Goal: Task Accomplishment & Management: Complete application form

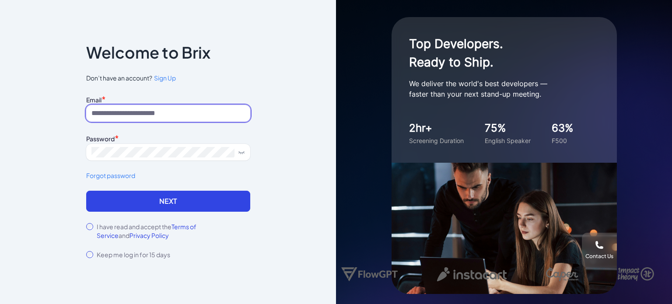
click at [178, 113] on input at bounding box center [168, 113] width 164 height 17
type input "**********"
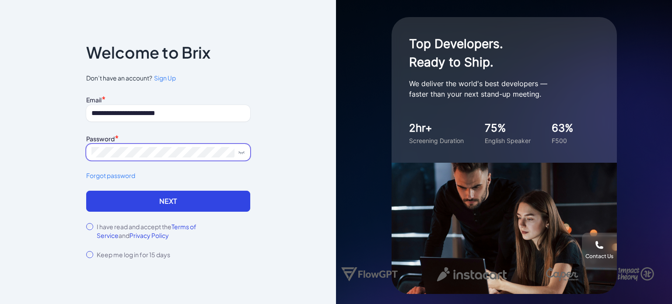
click at [239, 152] on icon at bounding box center [241, 151] width 5 height 1
click at [93, 225] on div "I have read and accept the Terms of Service and Privacy Policy" at bounding box center [168, 230] width 164 height 17
click at [166, 73] on div "Welcome to Brix" at bounding box center [168, 59] width 164 height 28
click at [166, 78] on span "Sign Up" at bounding box center [165, 78] width 22 height 8
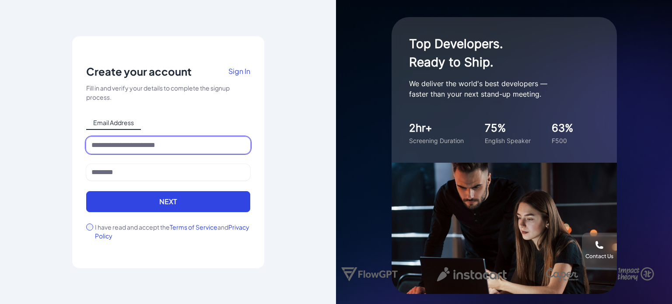
click at [132, 140] on input at bounding box center [168, 145] width 164 height 17
